Goal: Task Accomplishment & Management: Use online tool/utility

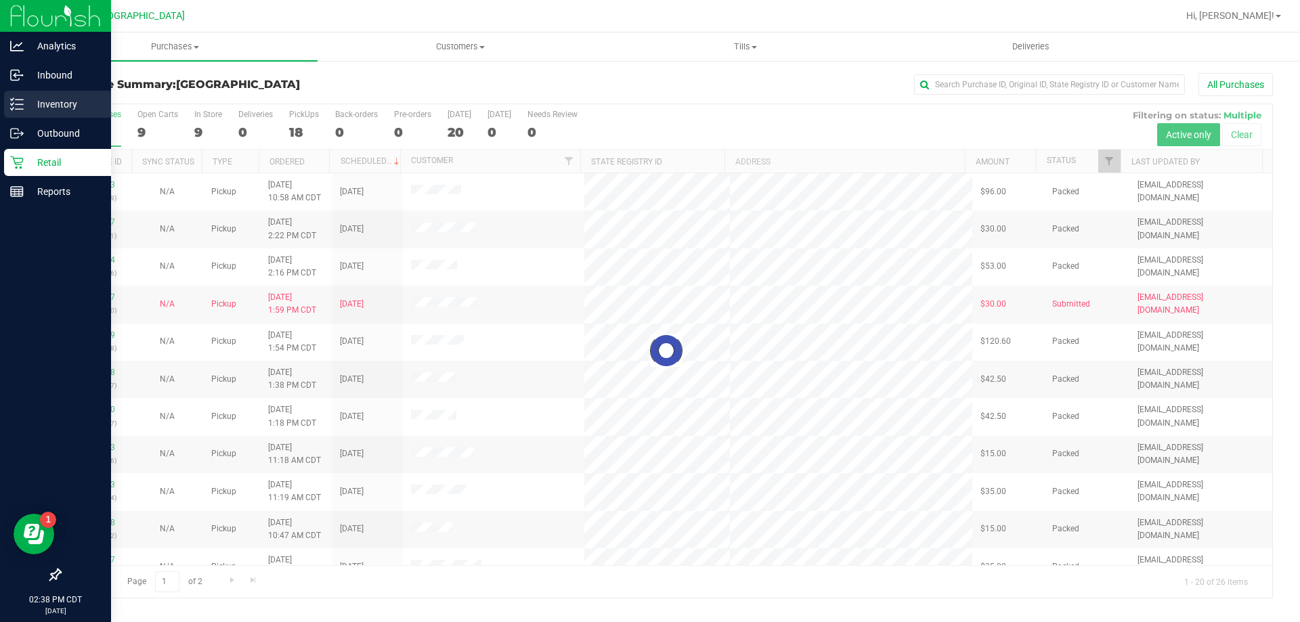
click at [0, 107] on link "Inventory" at bounding box center [55, 105] width 111 height 29
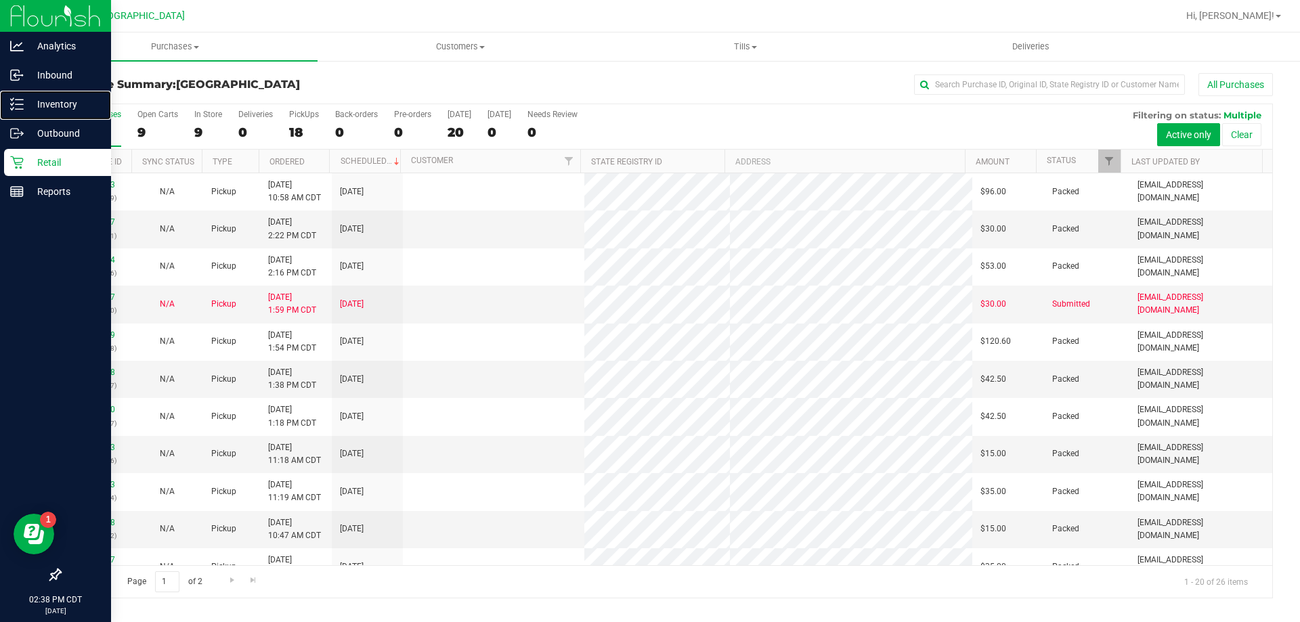
click at [72, 100] on p "Inventory" at bounding box center [64, 104] width 81 height 16
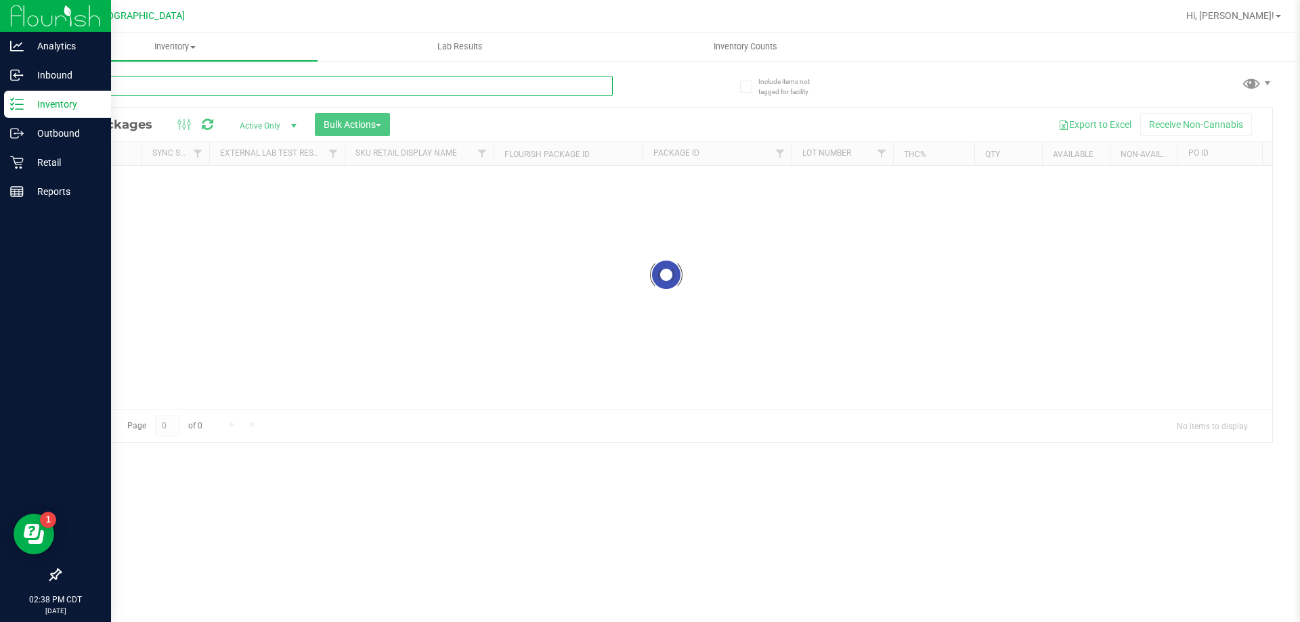
click at [151, 87] on input "text" at bounding box center [336, 86] width 553 height 20
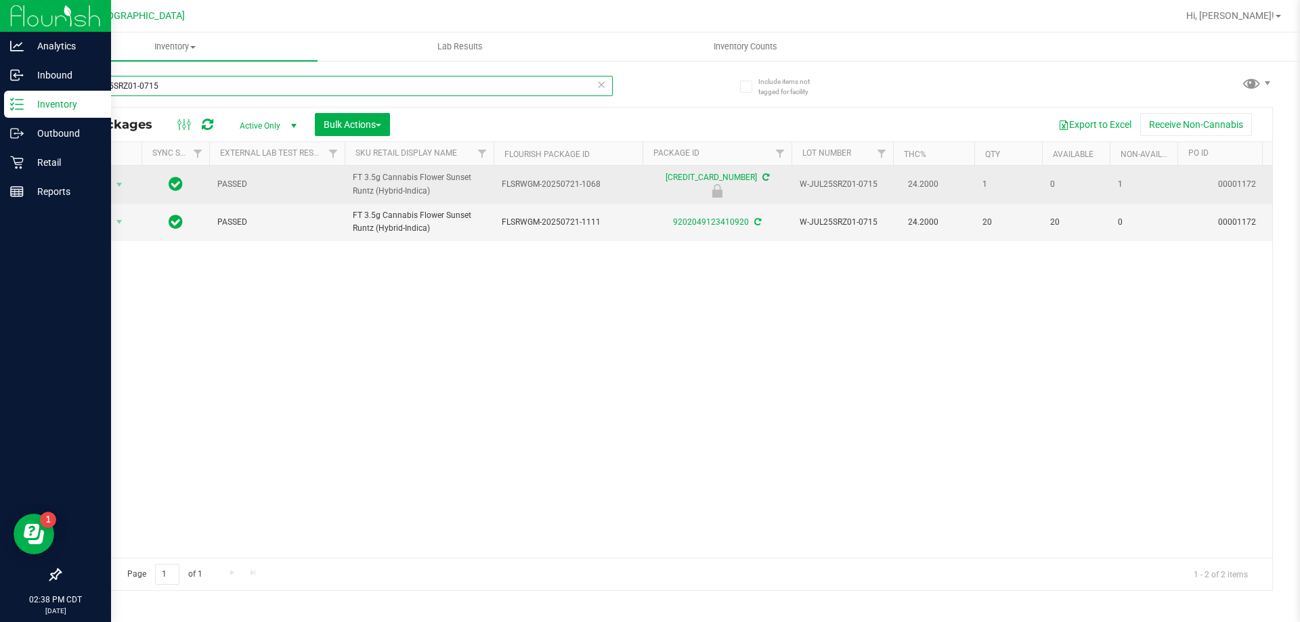
type input "W-JUL25SRZ01-0715"
click at [721, 187] on icon at bounding box center [717, 191] width 17 height 14
click at [719, 194] on icon at bounding box center [718, 191] width 10 height 14
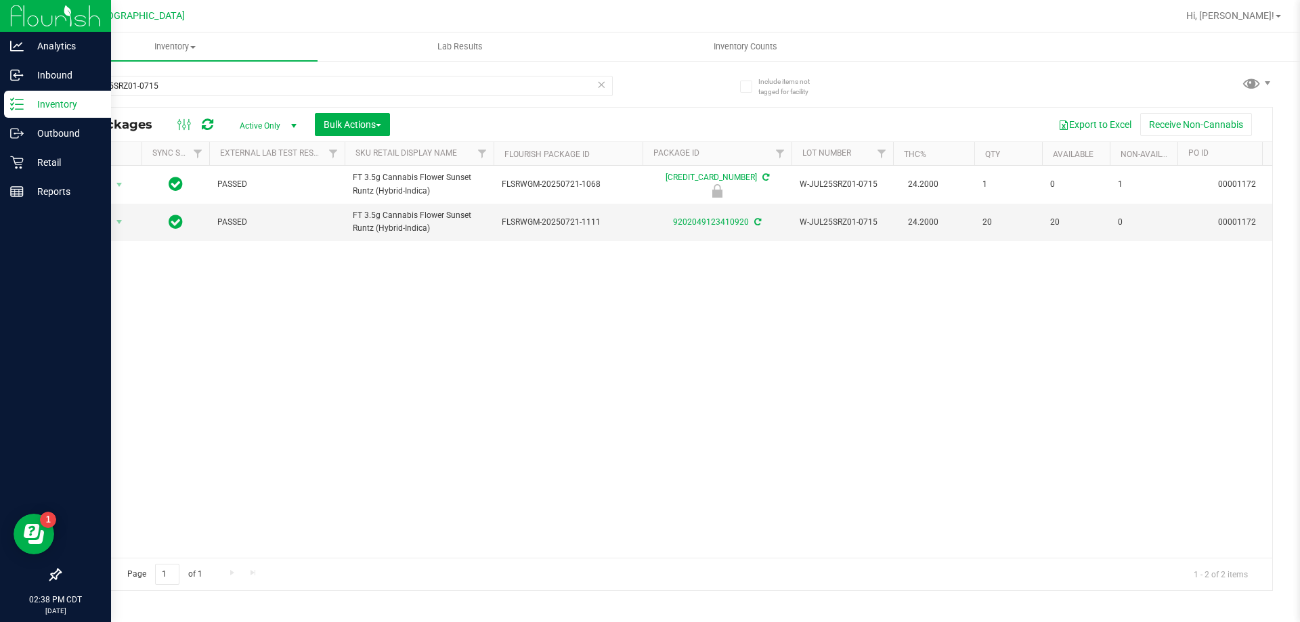
click at [434, 362] on div "Action Action Edit attributes Global inventory Locate package Package audit log…" at bounding box center [666, 362] width 1212 height 392
click at [604, 81] on icon at bounding box center [601, 84] width 9 height 16
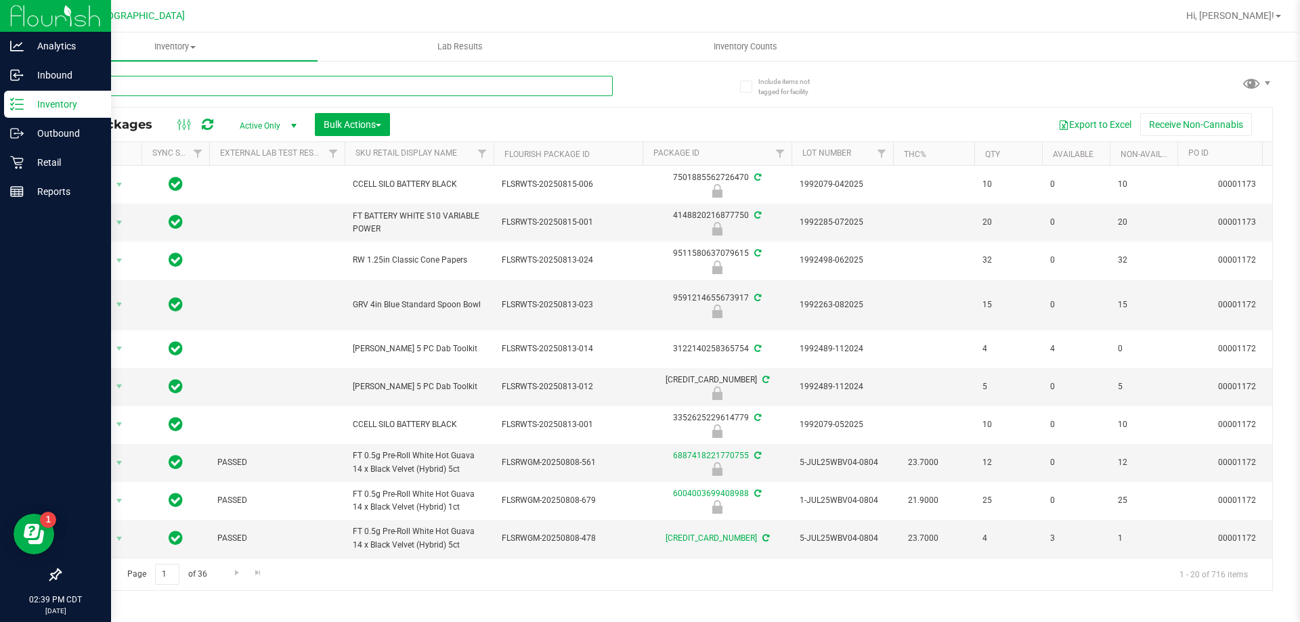
click at [272, 87] on input "text" at bounding box center [336, 86] width 553 height 20
